Goal: Transaction & Acquisition: Subscribe to service/newsletter

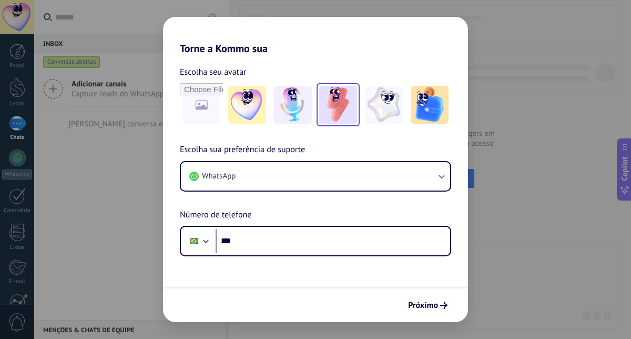
drag, startPoint x: 350, startPoint y: 100, endPoint x: 339, endPoint y: 94, distance: 12.7
click at [350, 100] on img at bounding box center [338, 105] width 38 height 38
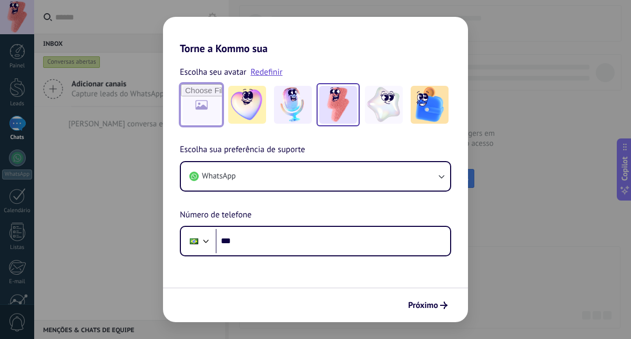
click at [192, 96] on input "file" at bounding box center [201, 104] width 41 height 41
type input "**********"
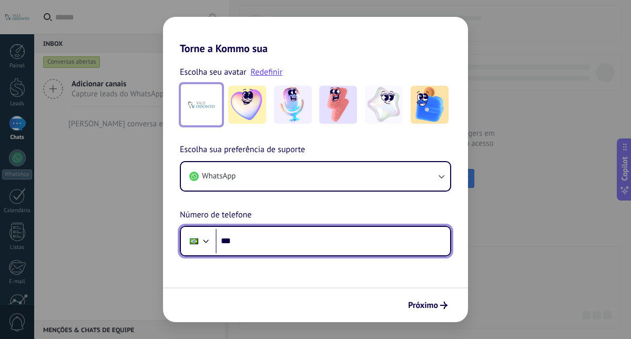
click at [392, 241] on input "***" at bounding box center [333, 241] width 235 height 24
type input "**********"
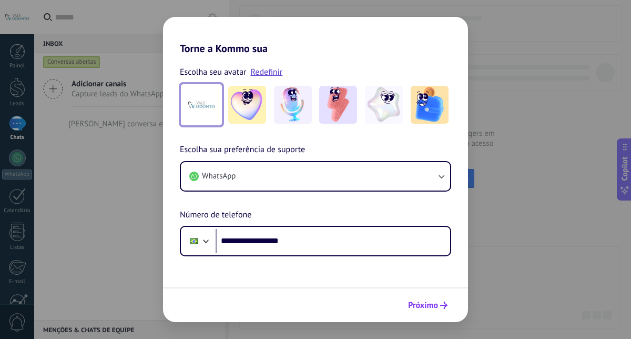
click at [424, 298] on button "Próximo" at bounding box center [428, 305] width 49 height 18
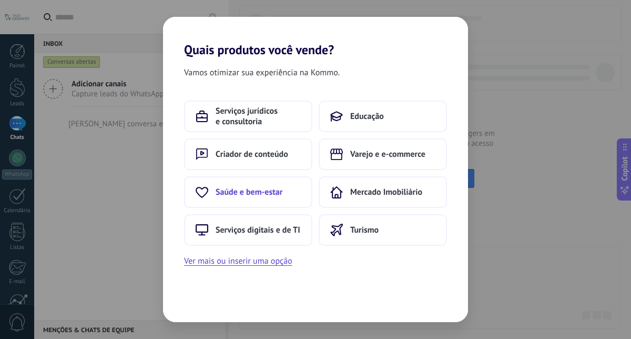
click at [270, 194] on span "Saúde e bem-estar" at bounding box center [249, 192] width 67 height 11
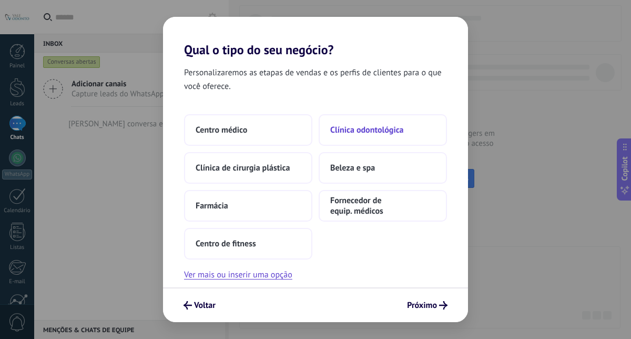
click at [383, 139] on button "Clínica odontológica" at bounding box center [383, 130] width 128 height 32
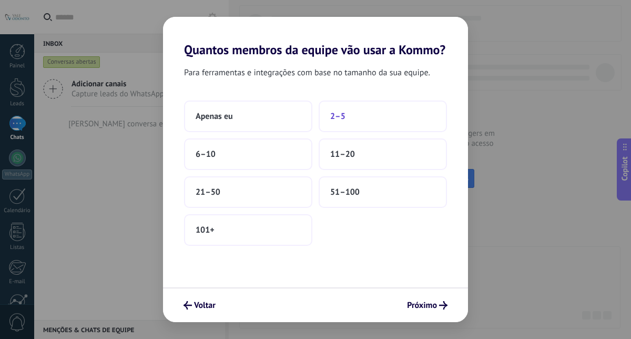
click at [375, 128] on button "2–5" at bounding box center [383, 117] width 128 height 32
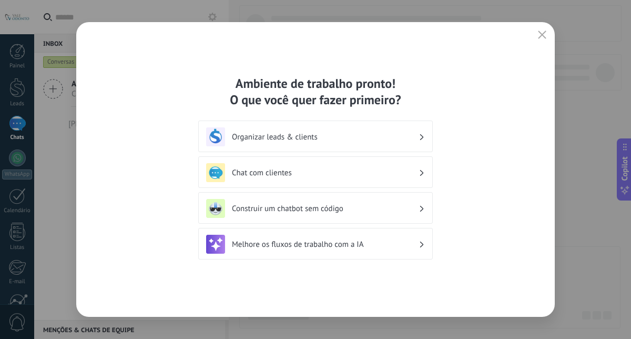
click at [375, 131] on div "Organizar leads & clients" at bounding box center [315, 136] width 219 height 19
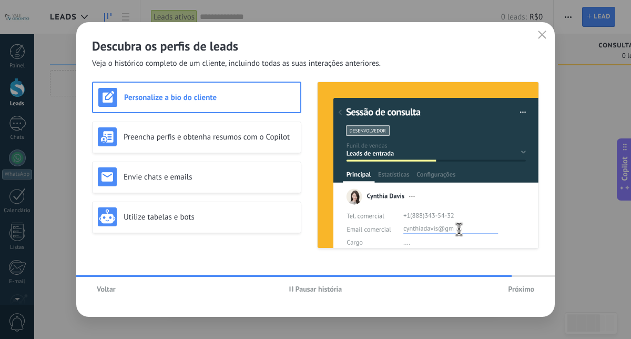
click at [524, 287] on span "Próximo" at bounding box center [521, 288] width 26 height 7
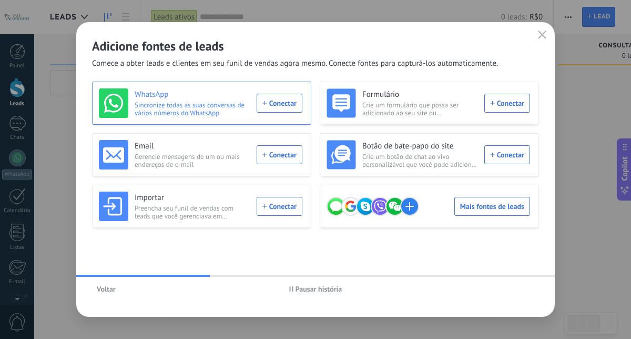
click at [281, 104] on div "WhatsApp Sincronize todas as suas conversas de vários números do WhatsApp Conec…" at bounding box center [201, 102] width 204 height 29
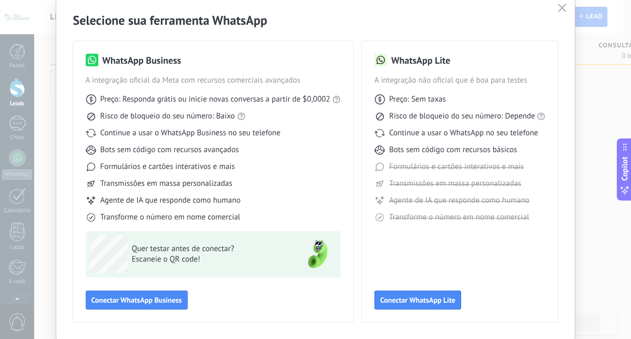
scroll to position [41, 0]
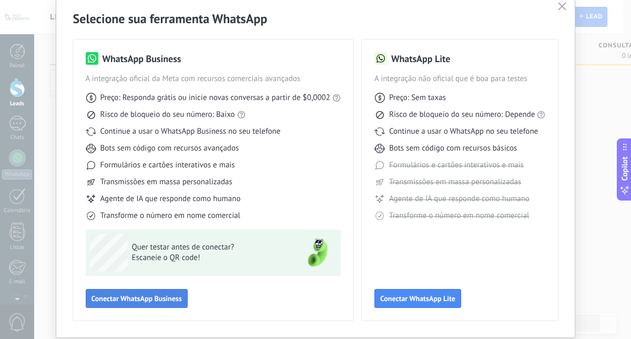
click at [174, 298] on span "Conectar WhatsApp Business" at bounding box center [137, 298] width 91 height 7
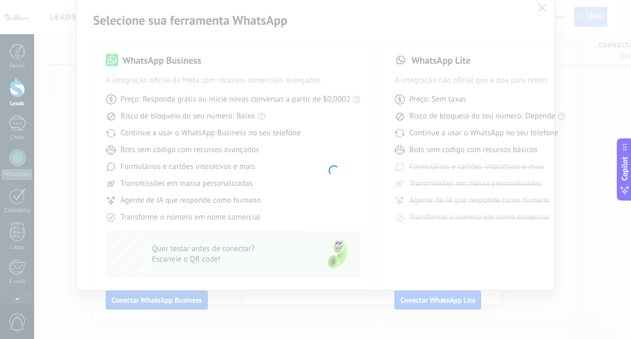
scroll to position [39, 0]
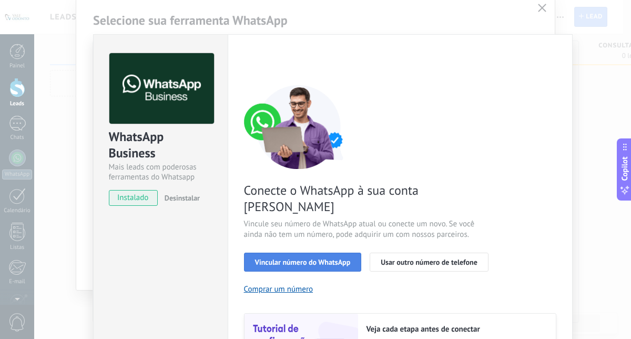
click at [329, 258] on span "Vincular número do WhatsApp" at bounding box center [303, 261] width 96 height 7
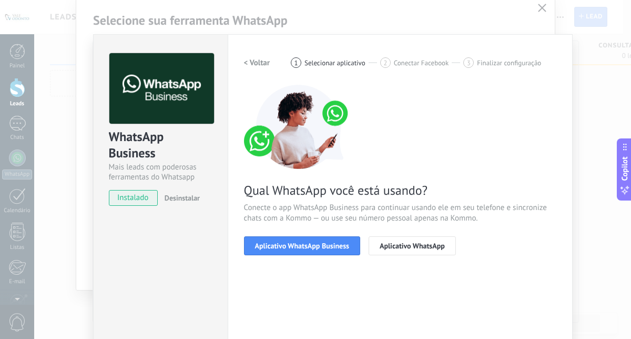
click at [329, 249] on span "Aplicativo WhatsApp Business" at bounding box center [302, 245] width 94 height 7
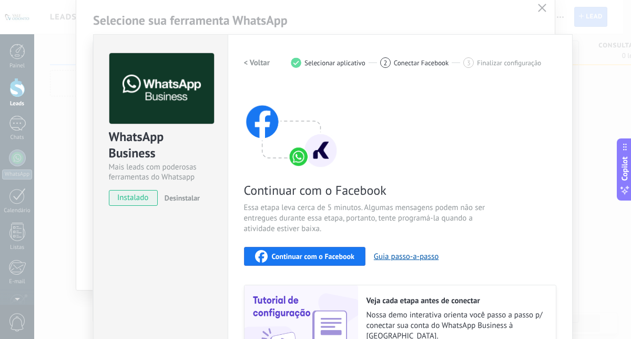
click at [329, 250] on div "Continuar com o Facebook" at bounding box center [304, 256] width 99 height 13
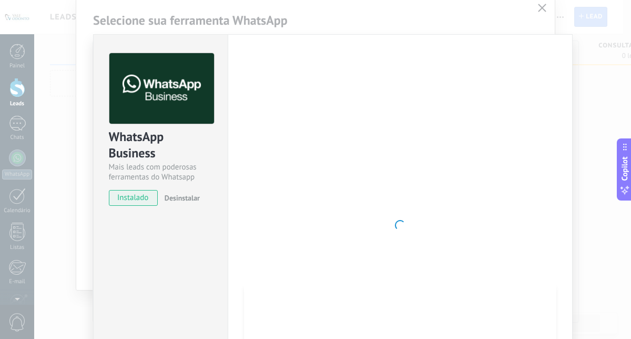
click at [459, 185] on div at bounding box center [400, 225] width 313 height 344
click at [385, 226] on div at bounding box center [400, 225] width 313 height 344
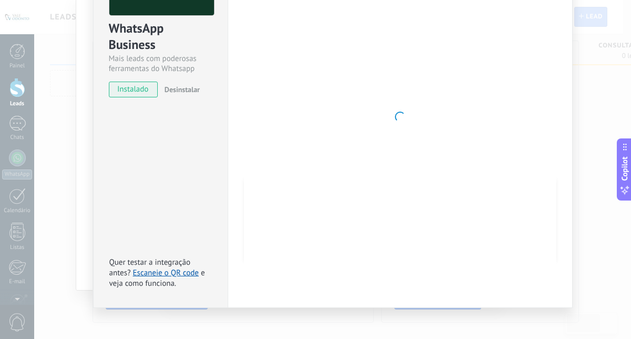
scroll to position [0, 0]
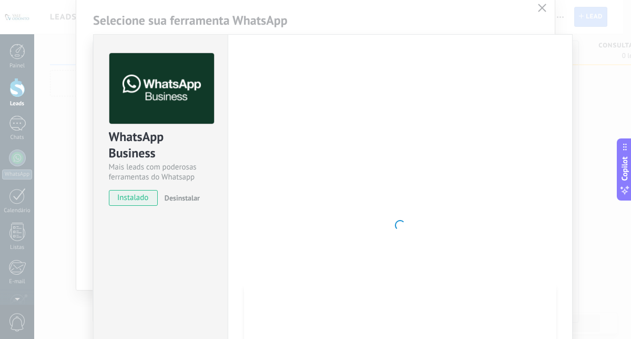
click at [384, 200] on div at bounding box center [400, 225] width 313 height 344
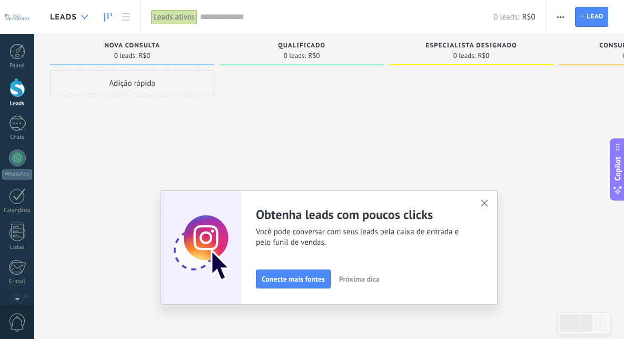
click at [76, 21] on div at bounding box center [84, 17] width 17 height 21
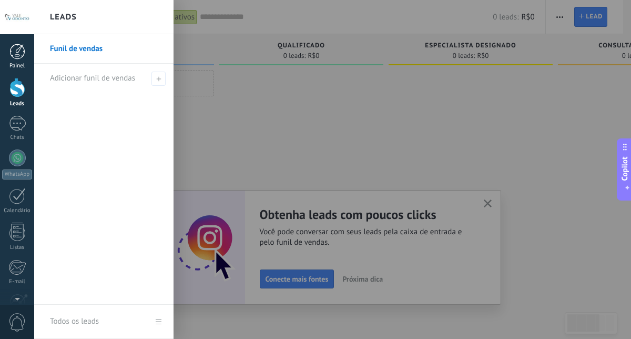
click at [30, 60] on link "Painel" at bounding box center [17, 57] width 34 height 26
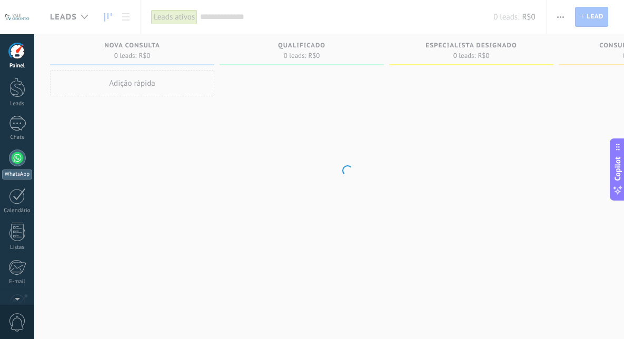
click at [18, 171] on div "WhatsApp" at bounding box center [17, 174] width 30 height 10
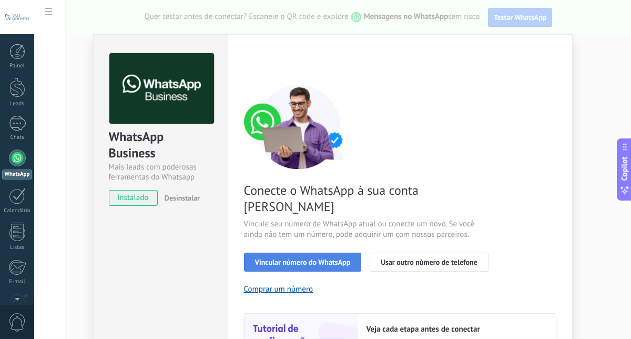
click at [279, 253] on button "Vincular número do WhatsApp" at bounding box center [303, 262] width 118 height 19
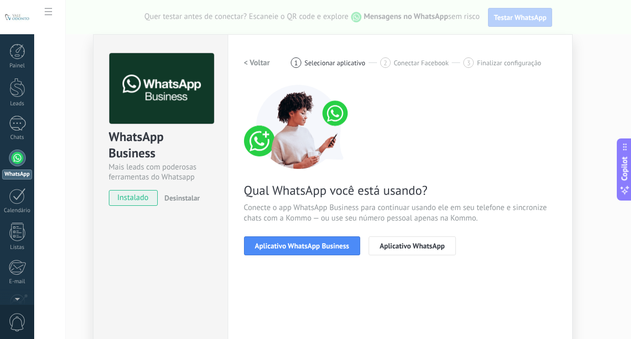
click at [279, 250] on button "Aplicativo WhatsApp Business" at bounding box center [302, 245] width 116 height 19
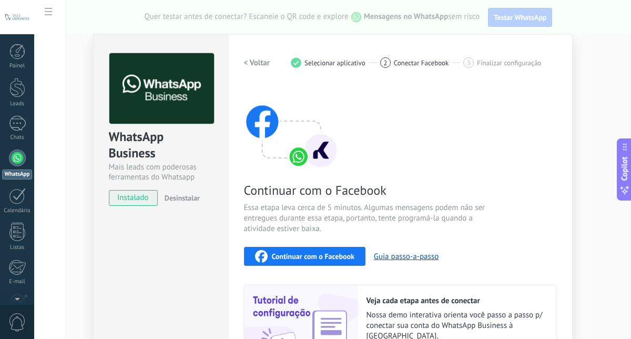
click at [317, 260] on div "Continuar com o Facebook" at bounding box center [304, 256] width 99 height 13
click at [551, 267] on div "Continuar com o Facebook Essa etapa leva cerca de 5 minutos. Algumas mensagens …" at bounding box center [400, 227] width 313 height 284
click at [326, 64] on span "Selecionar aplicativo" at bounding box center [335, 63] width 61 height 8
click at [407, 51] on div "Configurações Autorização This tab logs the users who have granted integration …" at bounding box center [400, 225] width 345 height 382
click at [520, 13] on div "WhatsApp Business Mais leads com poderosas ferramentas do Whatsapp instalado De…" at bounding box center [332, 169] width 597 height 339
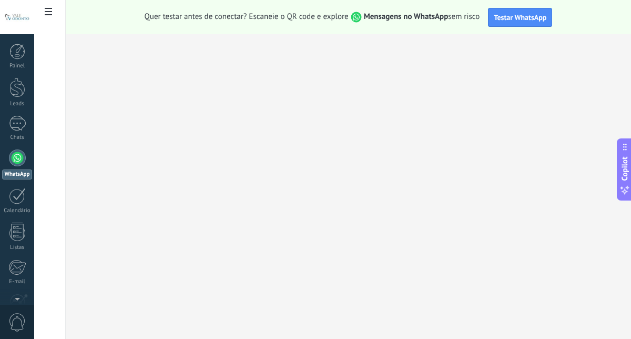
click at [519, 11] on button "Testar WhatsApp" at bounding box center [520, 17] width 64 height 19
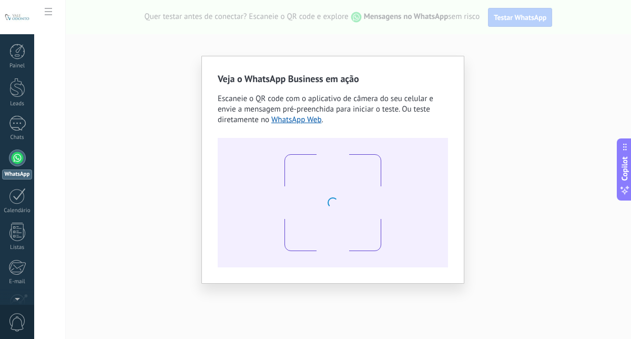
click at [533, 119] on div "Veja o WhatsApp Business em ação Escaneie o QR code com o aplicativo de câmera …" at bounding box center [332, 169] width 597 height 339
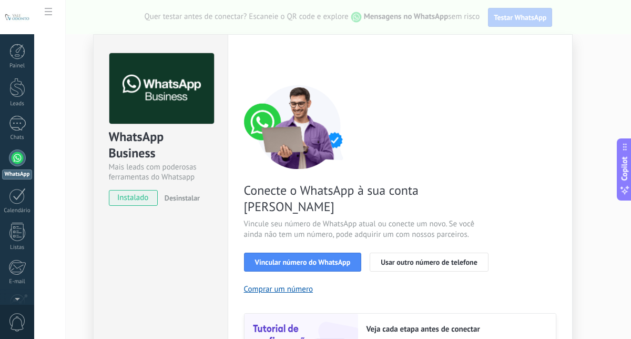
drag, startPoint x: 626, startPoint y: 45, endPoint x: 626, endPoint y: 56, distance: 11.6
click at [623, 56] on div "WhatsApp Business Mais leads com poderosas ferramentas do Whatsapp instalado De…" at bounding box center [332, 169] width 597 height 339
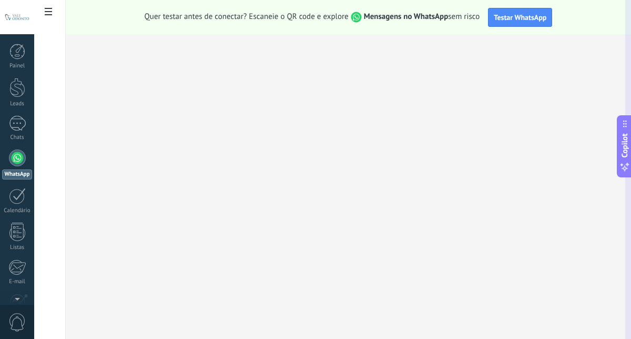
drag, startPoint x: 628, startPoint y: 139, endPoint x: 630, endPoint y: 93, distance: 45.8
click at [623, 115] on button "Copilot" at bounding box center [624, 146] width 15 height 62
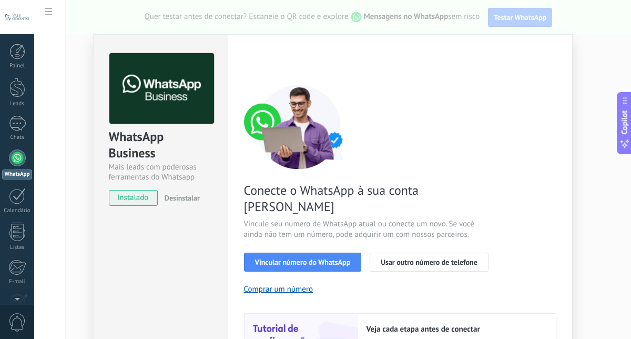
click at [126, 194] on span "instalado" at bounding box center [133, 198] width 48 height 16
click at [312, 258] on span "Vincular número do WhatsApp" at bounding box center [303, 261] width 96 height 7
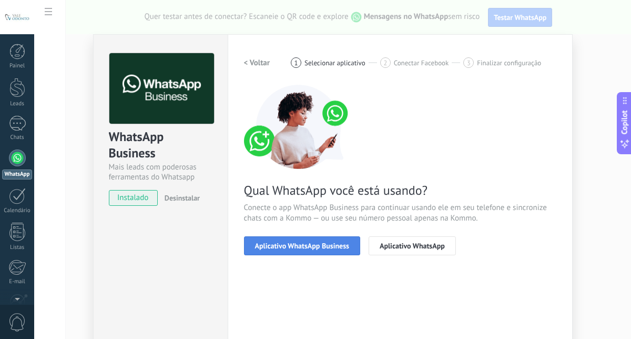
click at [325, 245] on span "Aplicativo WhatsApp Business" at bounding box center [302, 245] width 94 height 7
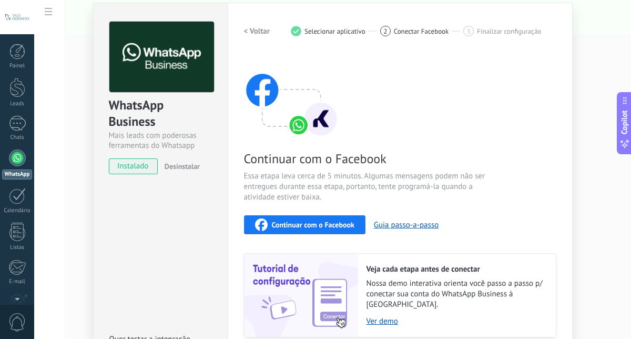
scroll to position [108, 0]
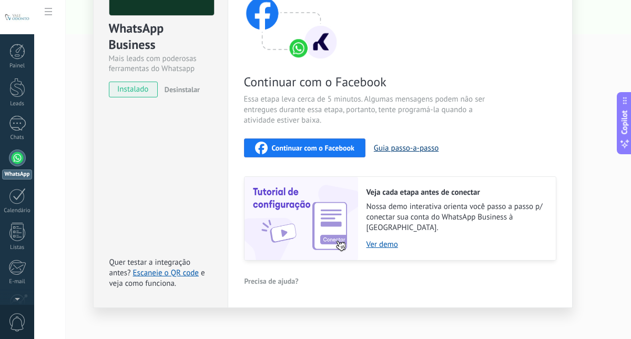
click at [397, 150] on button "Guia passo-a-passo" at bounding box center [406, 148] width 65 height 10
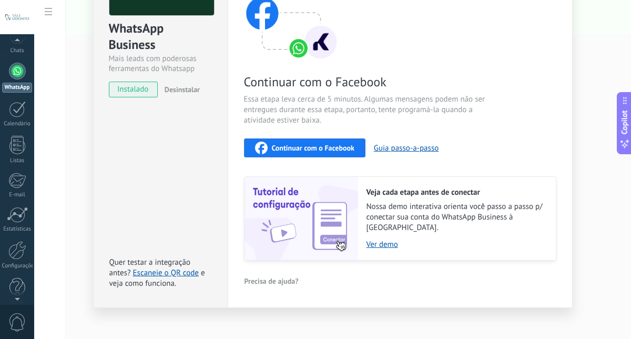
click at [18, 300] on div "© 2025 Todos direitos reservados | Termos de uso Fale Conosco [PERSON_NAME] [GE…" at bounding box center [17, 169] width 34 height 339
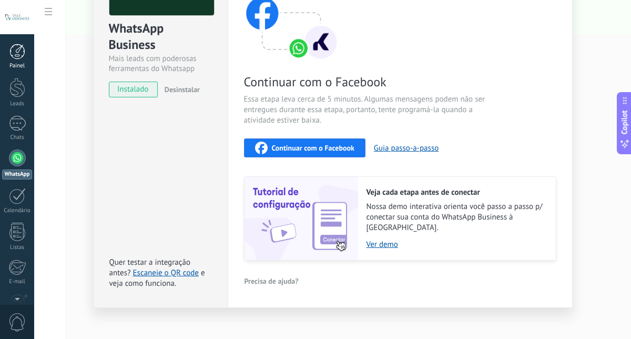
click at [17, 54] on div at bounding box center [17, 52] width 16 height 16
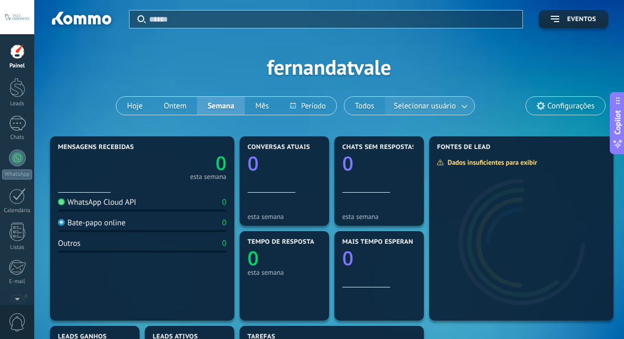
click at [412, 99] on span "Selecionar usuário" at bounding box center [425, 106] width 66 height 14
click at [560, 104] on span "Configurações" at bounding box center [570, 106] width 47 height 9
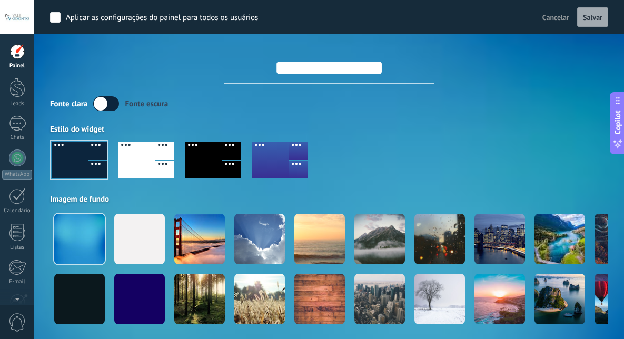
click at [14, 22] on div at bounding box center [17, 17] width 34 height 34
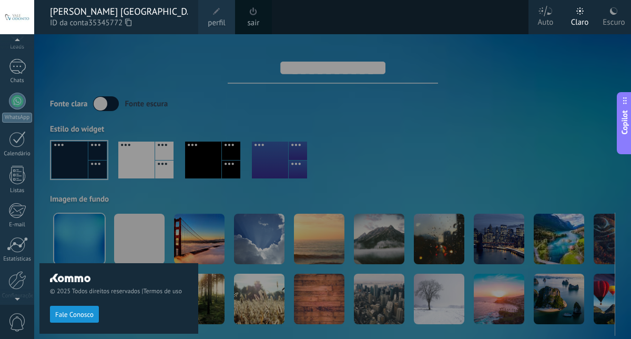
scroll to position [99, 0]
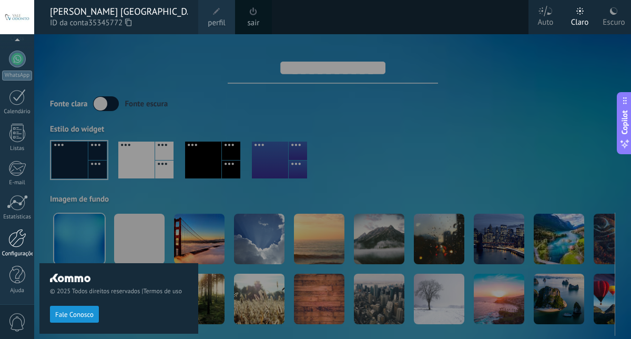
click at [16, 246] on div at bounding box center [17, 238] width 18 height 18
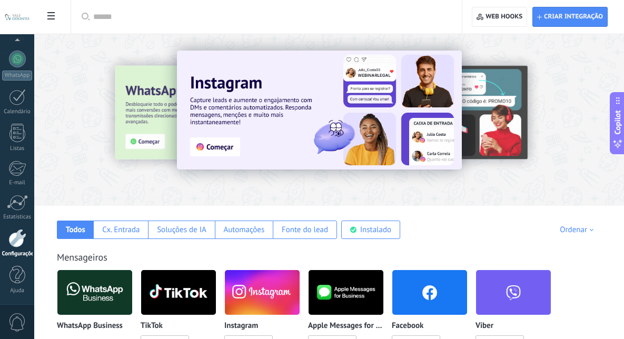
click at [152, 139] on div at bounding box center [71, 119] width 230 height 95
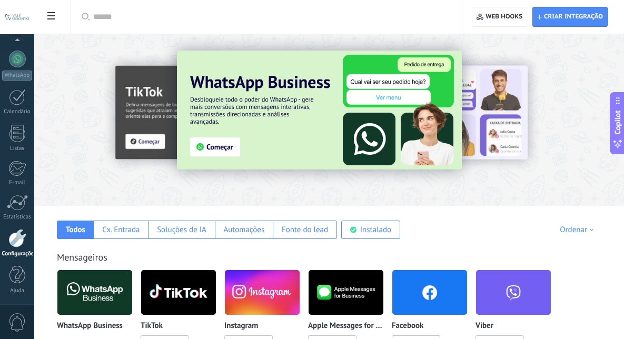
click at [218, 148] on img at bounding box center [319, 110] width 285 height 119
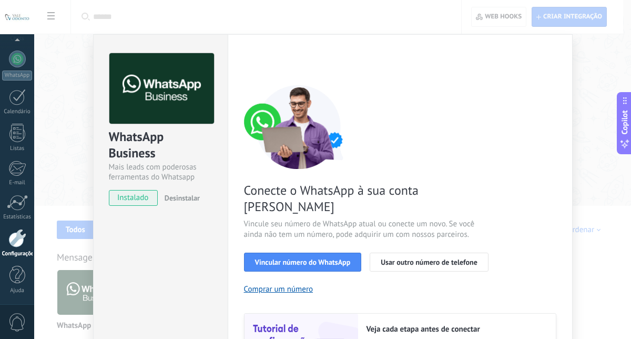
click at [557, 192] on div "Configurações Autorização Esta aba registra os usuários que permitiram acesso à…" at bounding box center [400, 239] width 345 height 410
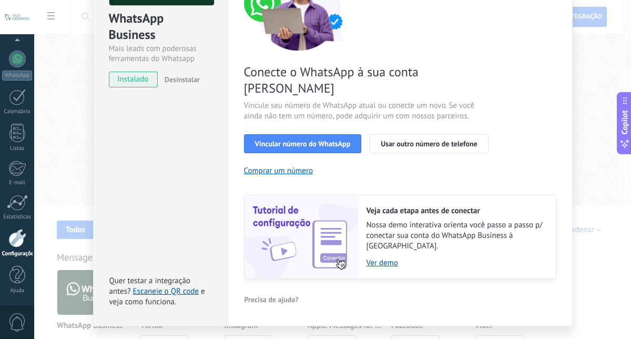
scroll to position [121, 0]
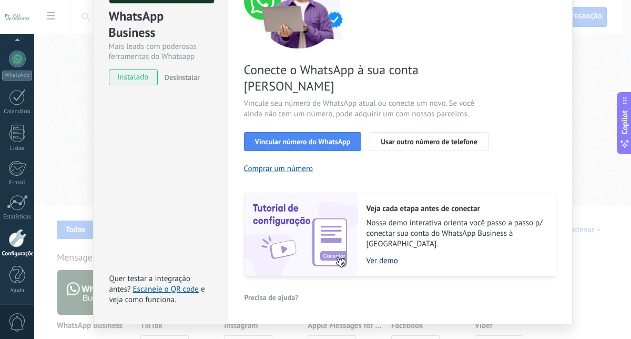
click at [369, 256] on link "Ver demo" at bounding box center [456, 261] width 179 height 10
